Goal: Information Seeking & Learning: Find specific fact

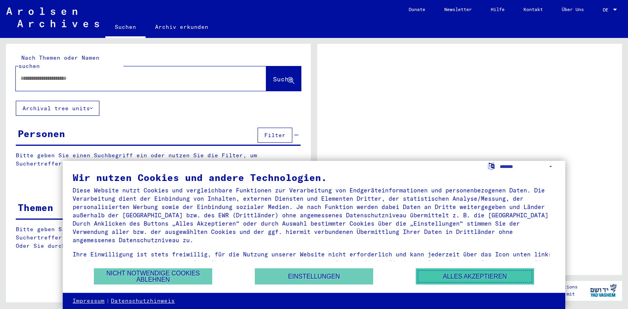
click at [471, 276] on button "Alles akzeptieren" at bounding box center [475, 276] width 118 height 16
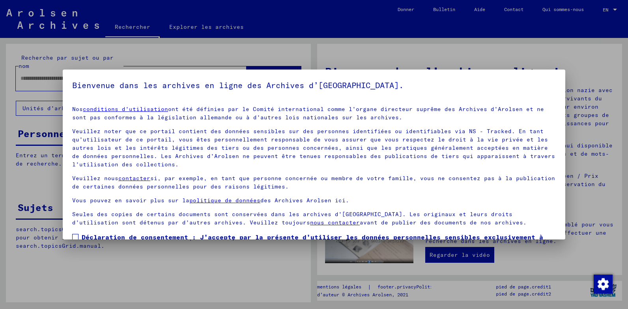
click at [559, 109] on mat-dialog-content "Nos conditions d’utilisation ont été définies par le Comité international comme…" at bounding box center [314, 189] width 503 height 180
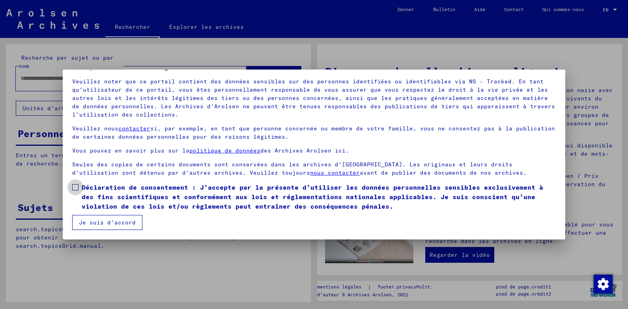
click at [75, 187] on span at bounding box center [75, 187] width 6 height 6
click at [94, 227] on button "Je suis d’accord" at bounding box center [107, 222] width 70 height 15
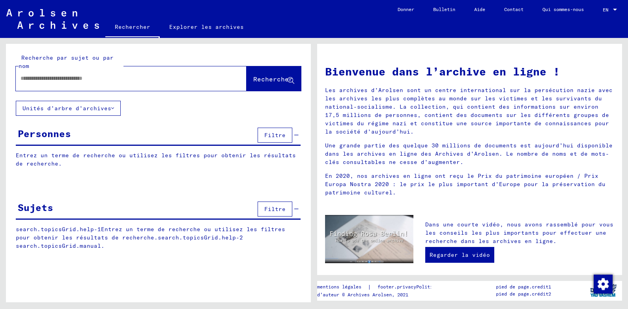
click at [36, 83] on div at bounding box center [119, 78] width 207 height 18
click at [35, 82] on input "text" at bounding box center [122, 78] width 203 height 8
type input "*****"
click at [270, 80] on span "Rechercher" at bounding box center [272, 79] width 39 height 8
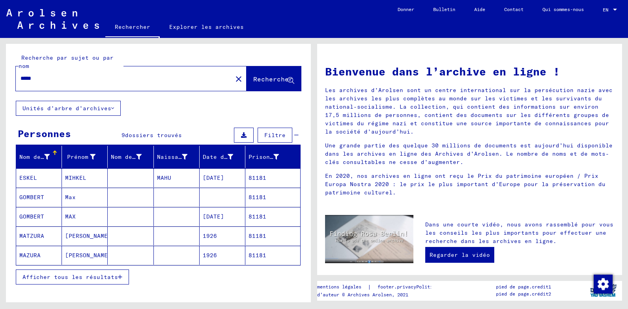
click at [103, 279] on span "Afficher tous les résultats" at bounding box center [71, 276] width 96 height 7
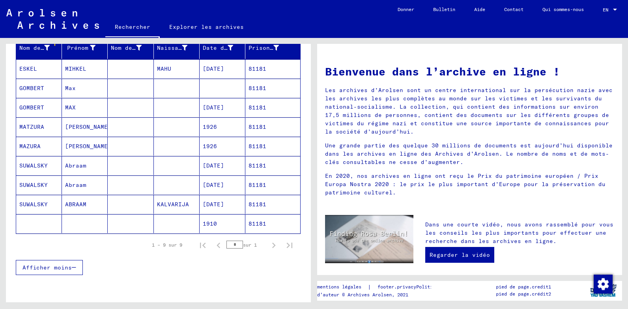
scroll to position [73, 0]
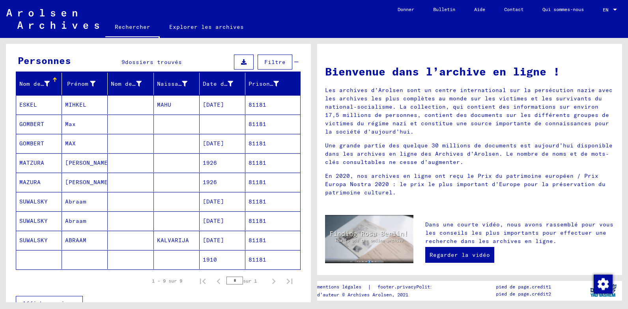
click at [30, 122] on mat-cell "GOMBERT" at bounding box center [39, 123] width 46 height 19
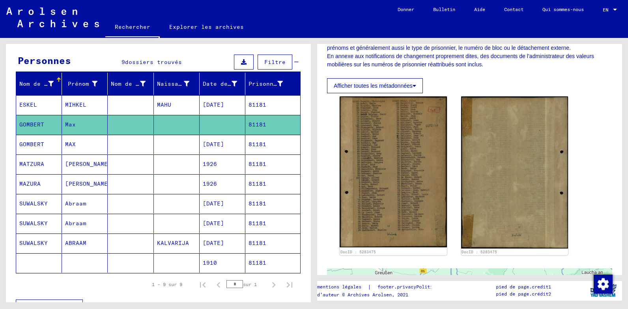
scroll to position [154, 0]
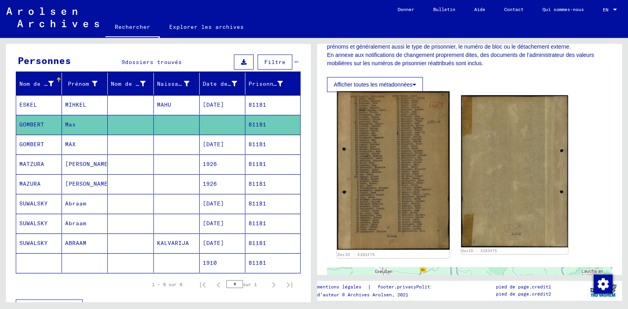
click at [409, 159] on img at bounding box center [393, 170] width 113 height 158
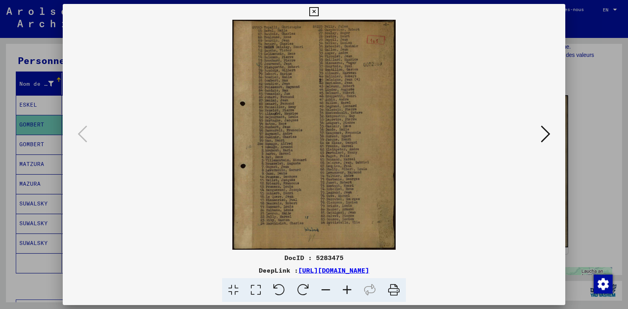
click at [348, 285] on icon at bounding box center [347, 290] width 21 height 24
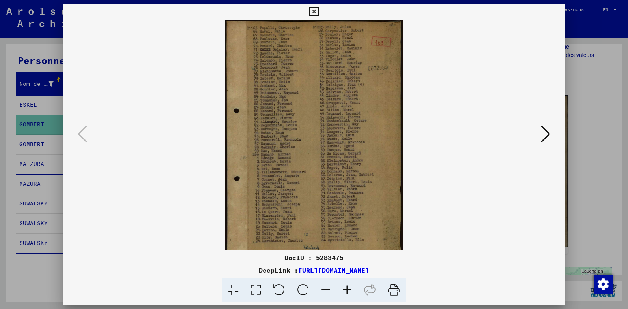
click at [348, 285] on icon at bounding box center [347, 290] width 21 height 24
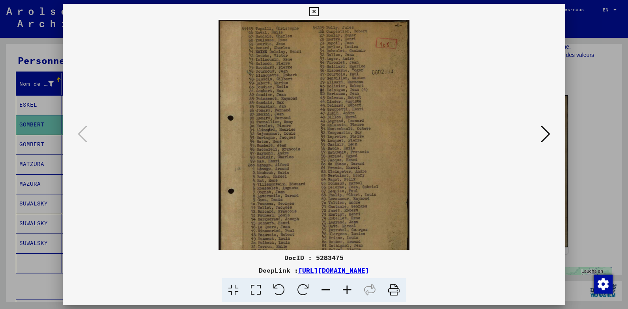
click at [348, 285] on icon at bounding box center [347, 290] width 21 height 24
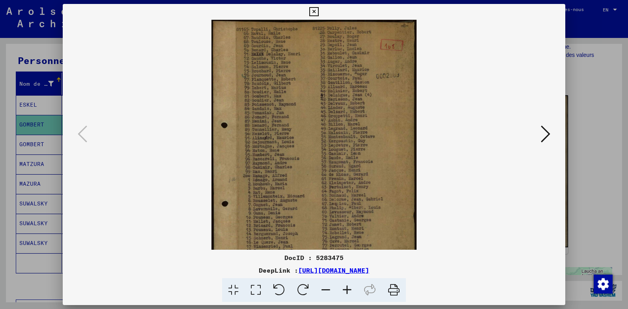
click at [348, 285] on icon at bounding box center [347, 290] width 21 height 24
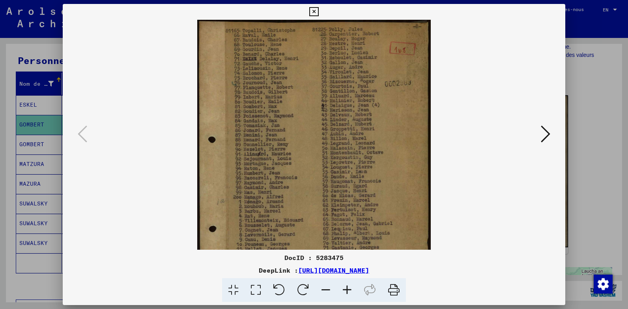
click at [348, 285] on icon at bounding box center [347, 290] width 21 height 24
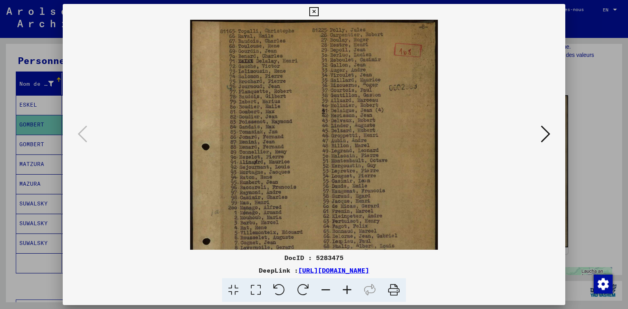
click at [348, 285] on icon at bounding box center [347, 290] width 21 height 24
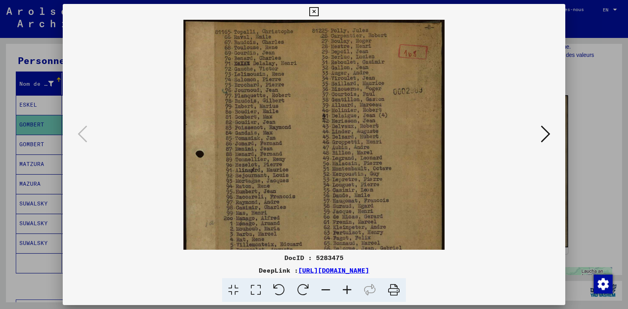
click at [348, 285] on icon at bounding box center [347, 290] width 21 height 24
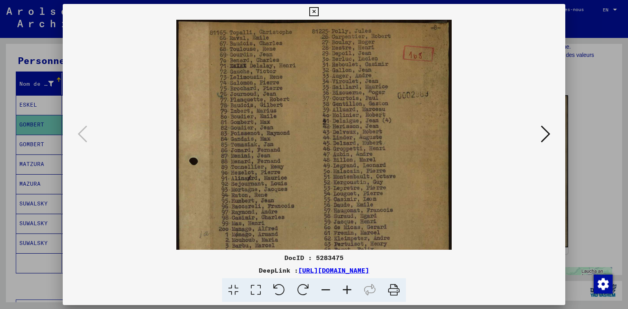
click at [348, 285] on icon at bounding box center [347, 290] width 21 height 24
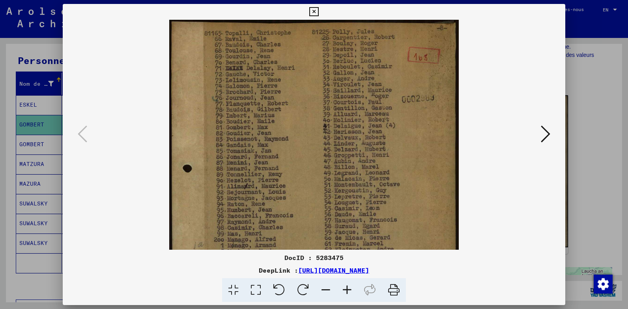
click at [348, 285] on icon at bounding box center [347, 290] width 21 height 24
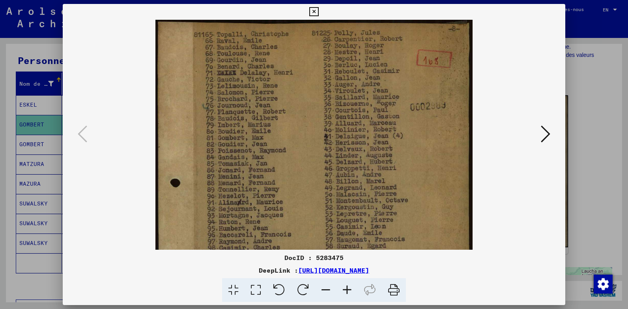
click at [348, 285] on icon at bounding box center [347, 290] width 21 height 24
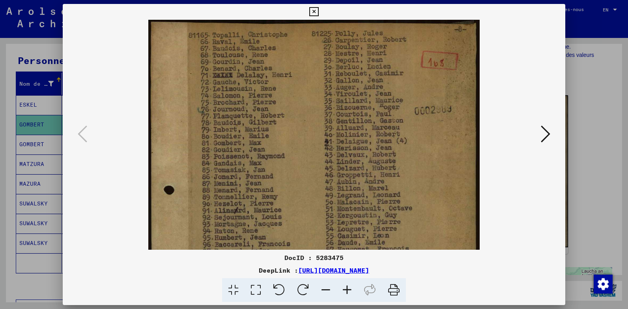
click at [348, 285] on icon at bounding box center [347, 290] width 21 height 24
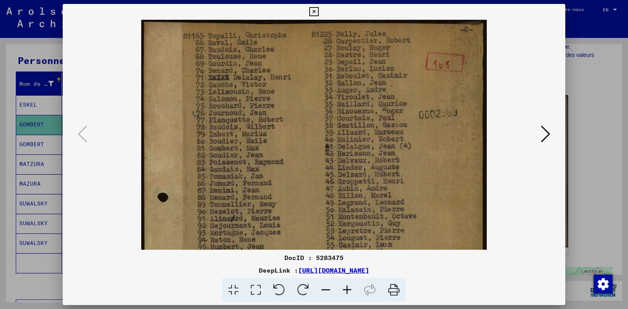
click at [348, 285] on icon at bounding box center [347, 290] width 21 height 24
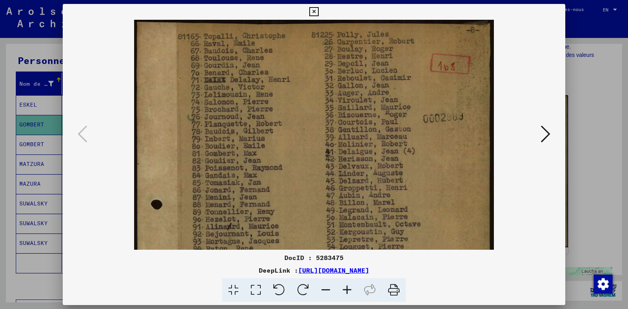
click at [348, 285] on icon at bounding box center [347, 290] width 21 height 24
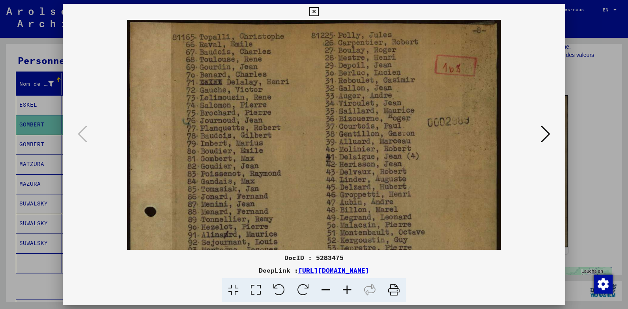
click at [348, 285] on icon at bounding box center [347, 290] width 21 height 24
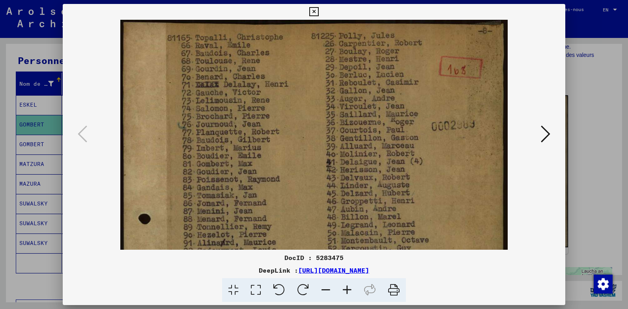
click at [314, 11] on icon at bounding box center [314, 11] width 9 height 9
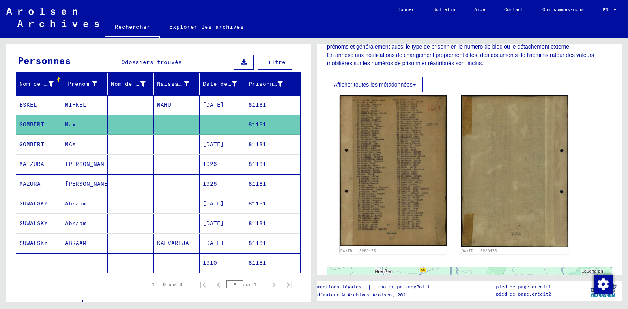
click at [40, 143] on mat-cell "GOMBERT" at bounding box center [39, 144] width 46 height 19
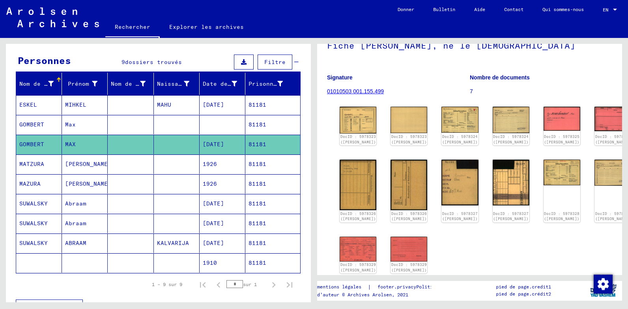
scroll to position [45, 0]
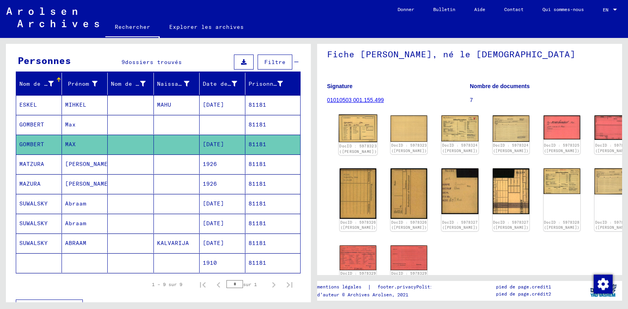
click at [355, 138] on img at bounding box center [358, 128] width 39 height 28
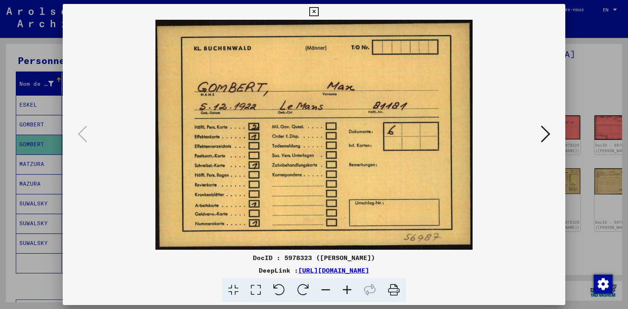
click at [545, 129] on icon at bounding box center [545, 133] width 9 height 19
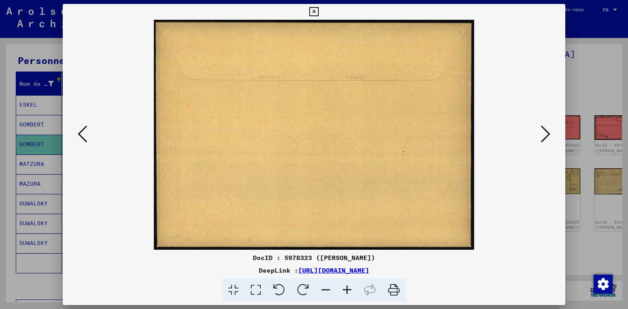
click at [545, 129] on icon at bounding box center [545, 133] width 9 height 19
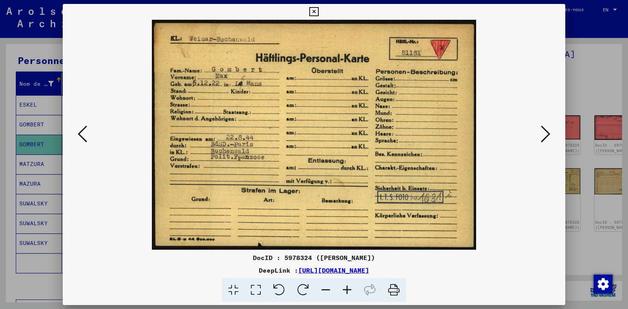
click at [545, 129] on icon at bounding box center [545, 133] width 9 height 19
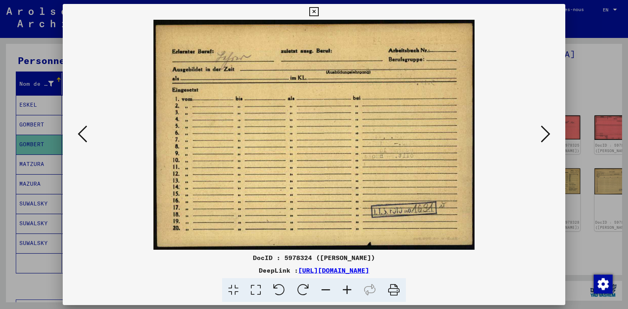
click at [545, 129] on icon at bounding box center [545, 133] width 9 height 19
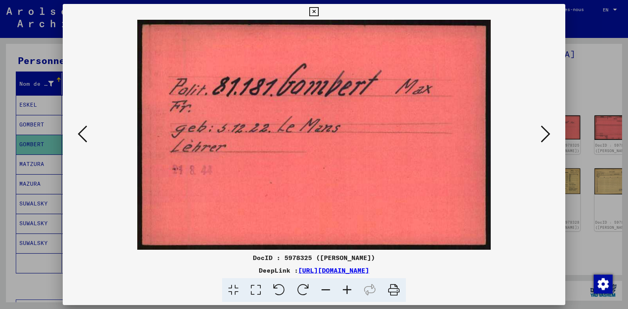
click at [545, 129] on icon at bounding box center [545, 133] width 9 height 19
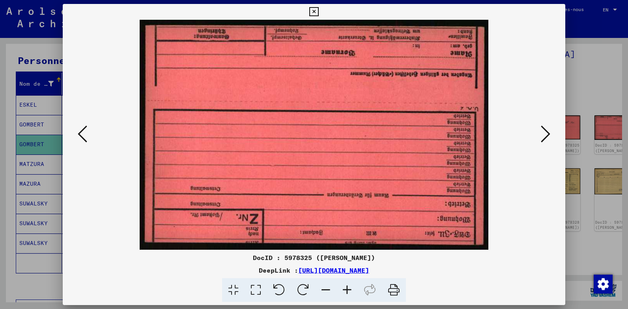
click at [545, 129] on icon at bounding box center [545, 133] width 9 height 19
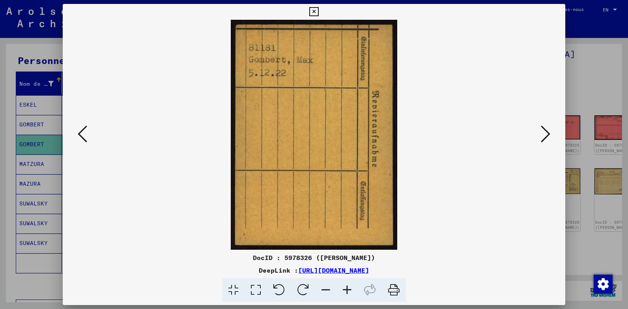
click at [545, 129] on icon at bounding box center [545, 133] width 9 height 19
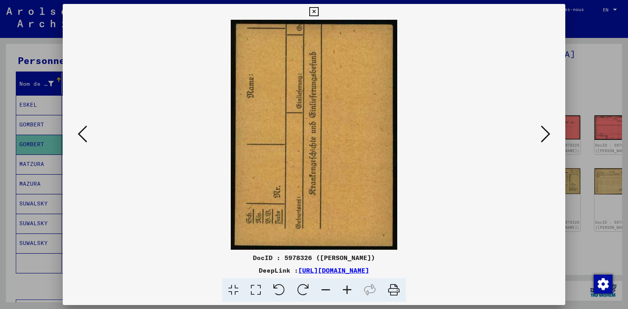
click at [545, 129] on icon at bounding box center [545, 133] width 9 height 19
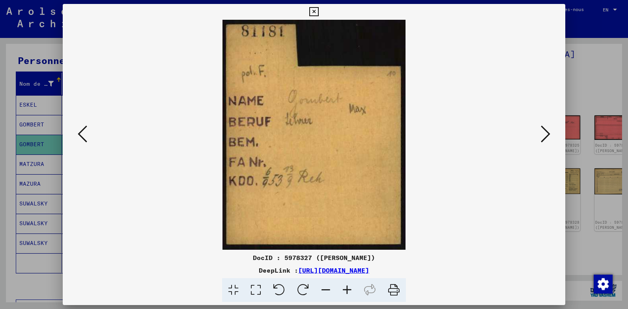
click at [545, 129] on icon at bounding box center [545, 133] width 9 height 19
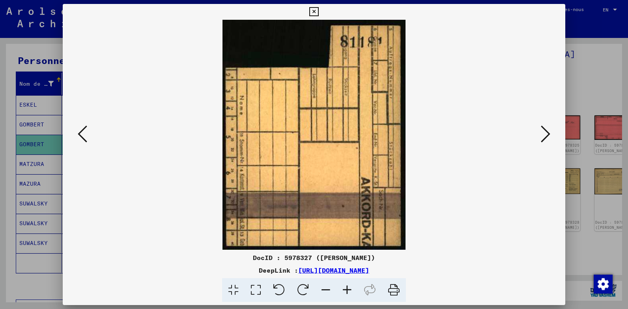
click at [545, 129] on icon at bounding box center [545, 133] width 9 height 19
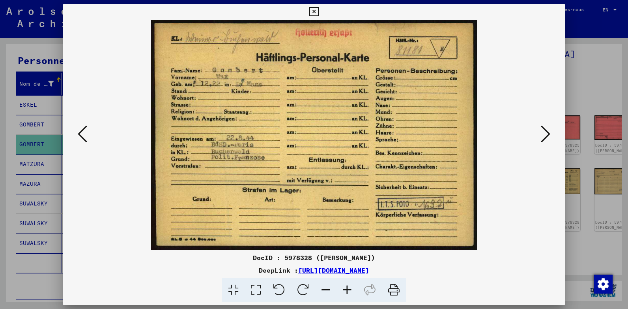
click at [80, 130] on icon at bounding box center [82, 133] width 9 height 19
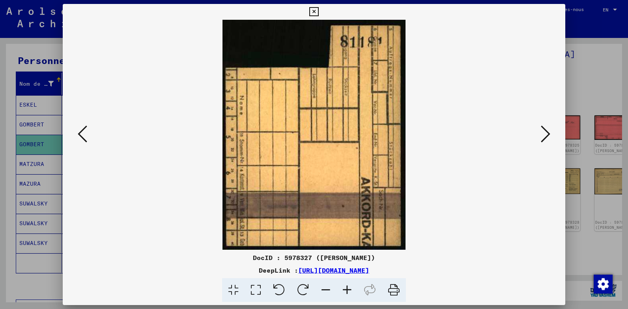
click at [80, 130] on icon at bounding box center [82, 133] width 9 height 19
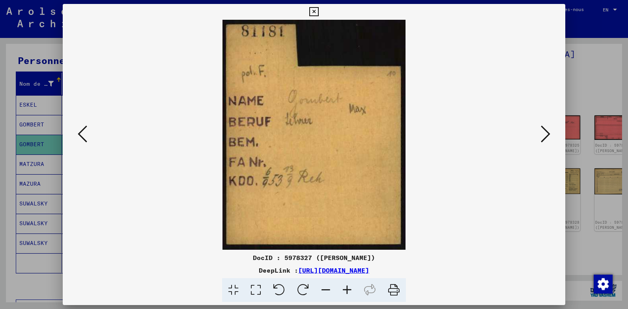
click at [549, 132] on icon at bounding box center [545, 133] width 9 height 19
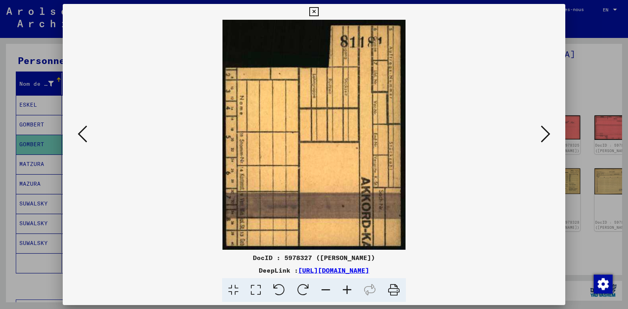
click at [549, 132] on icon at bounding box center [545, 133] width 9 height 19
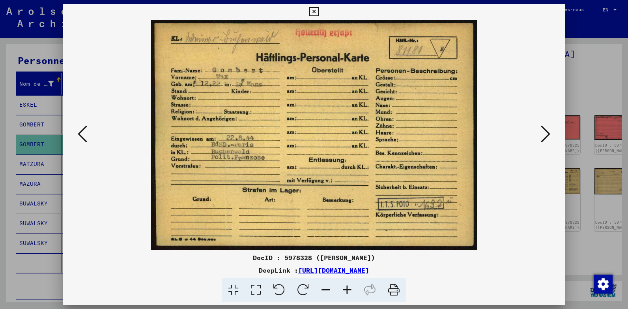
click at [547, 131] on icon at bounding box center [545, 133] width 9 height 19
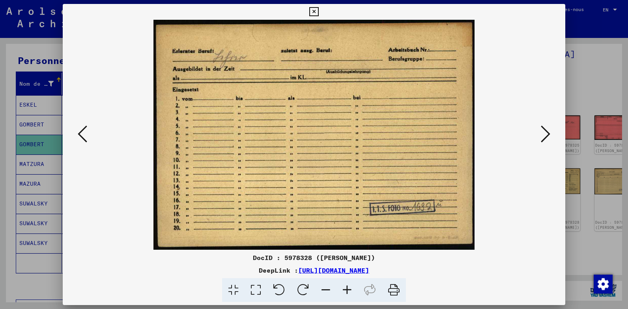
click at [547, 131] on icon at bounding box center [545, 133] width 9 height 19
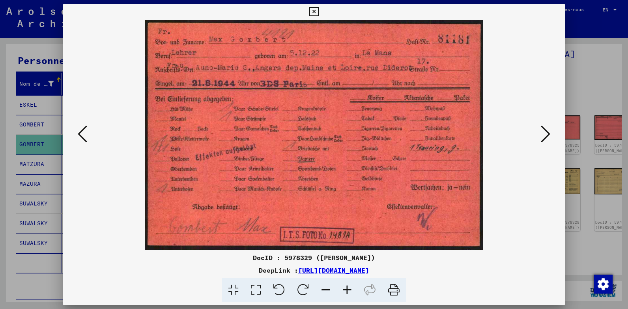
click at [546, 131] on icon at bounding box center [545, 133] width 9 height 19
